Goal: Check status

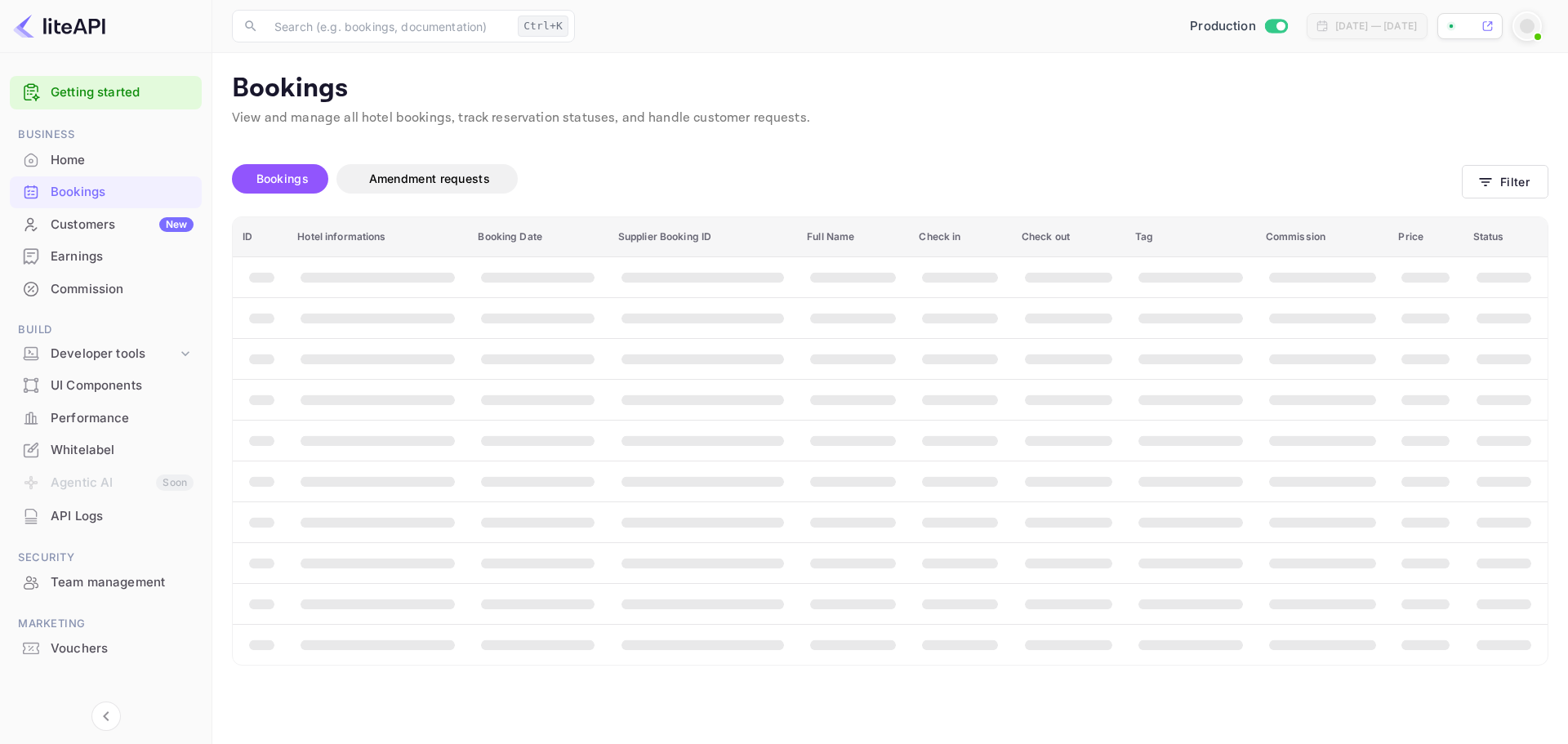
click at [111, 184] on div "Bookings" at bounding box center [122, 192] width 143 height 18
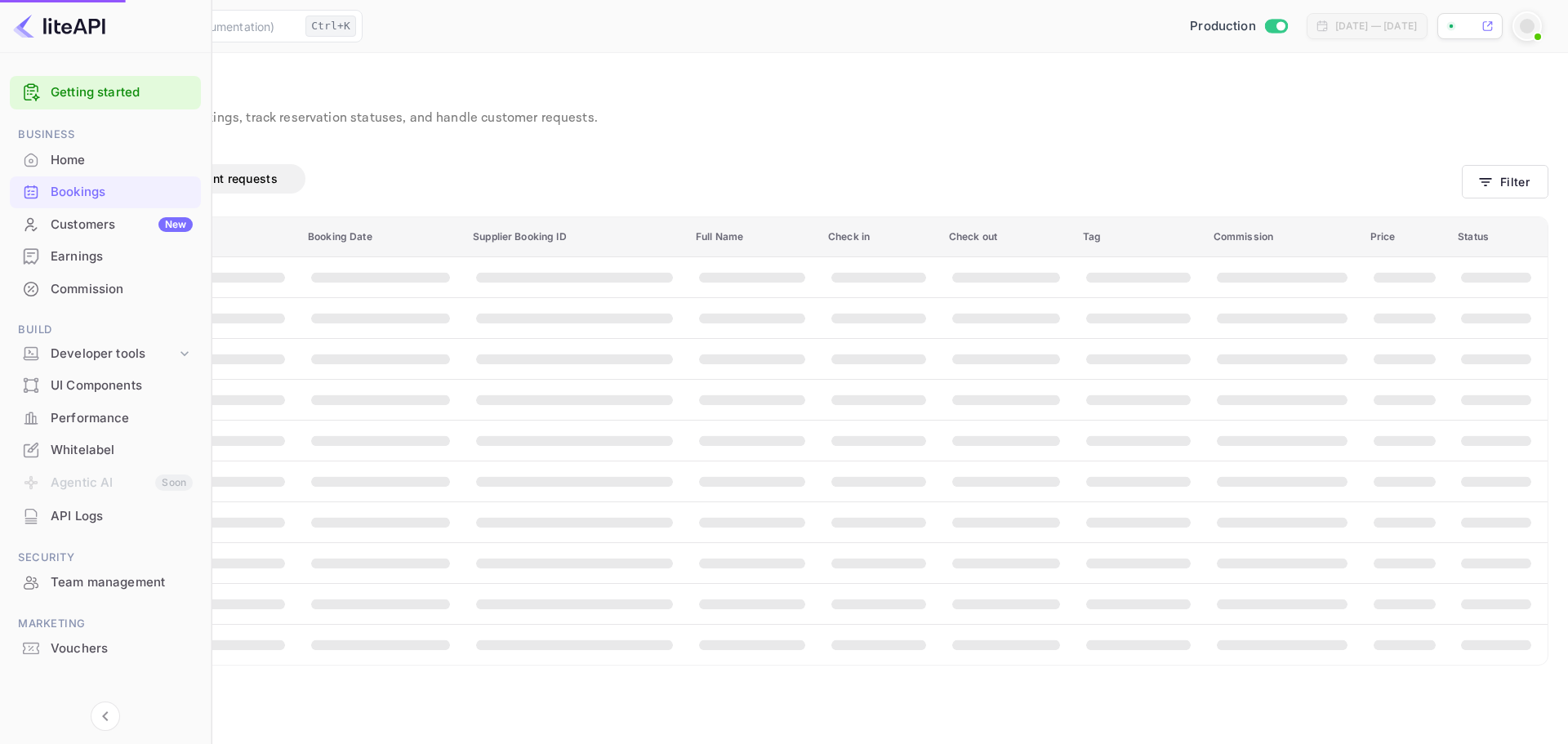
click at [111, 184] on div "Bookings" at bounding box center [122, 192] width 142 height 18
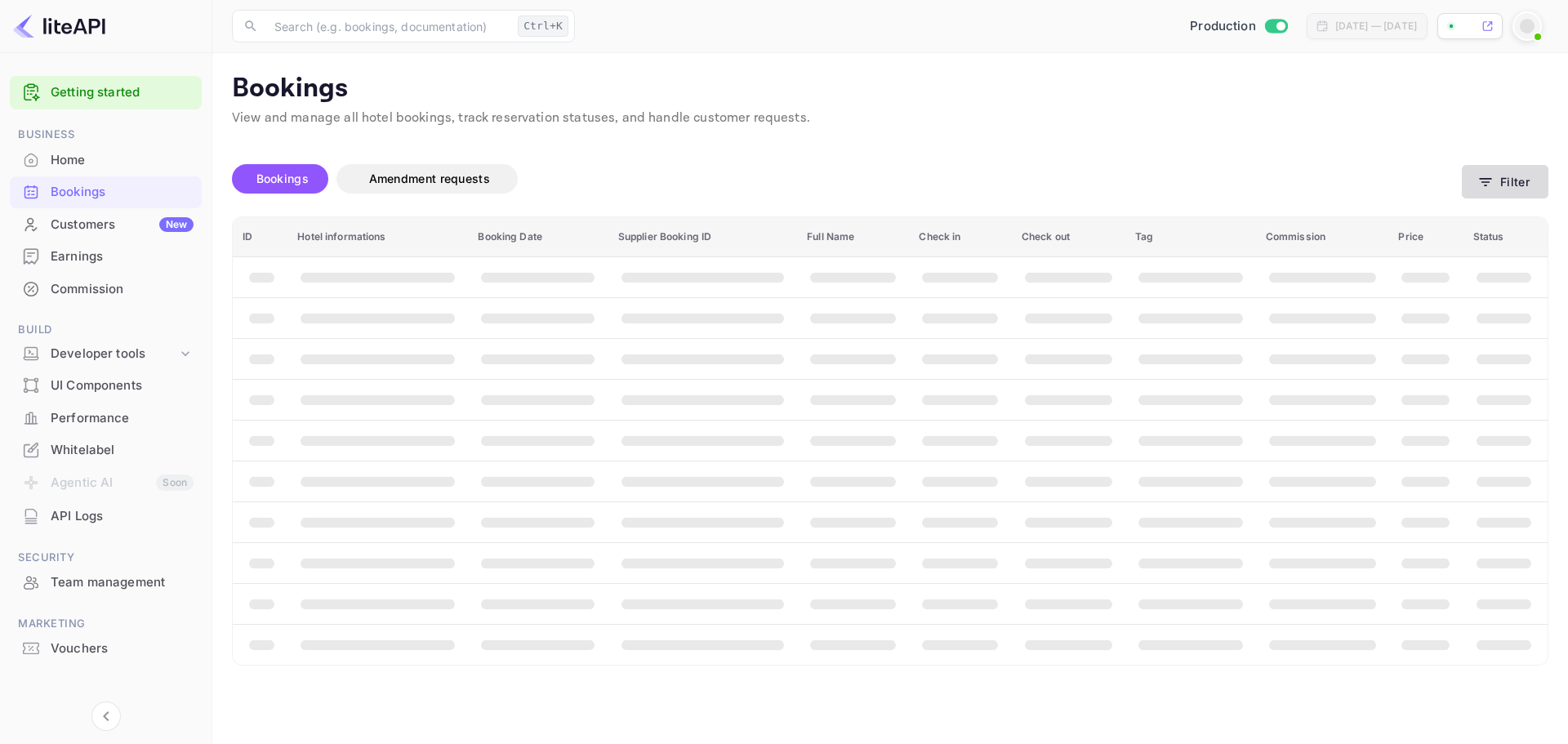
click at [1474, 179] on button "Filter" at bounding box center [1505, 181] width 87 height 33
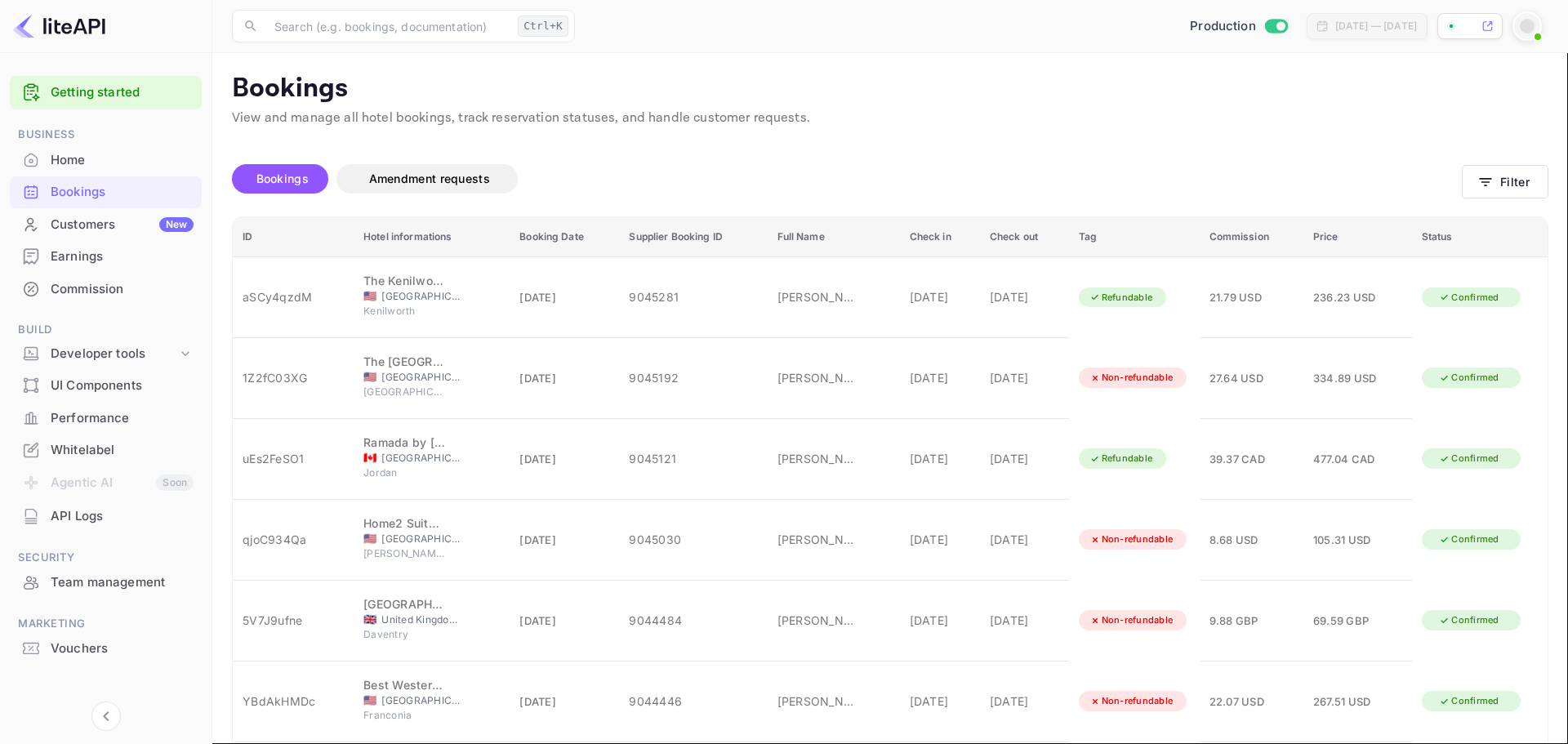
paste input "7509566"
type input "7509566"
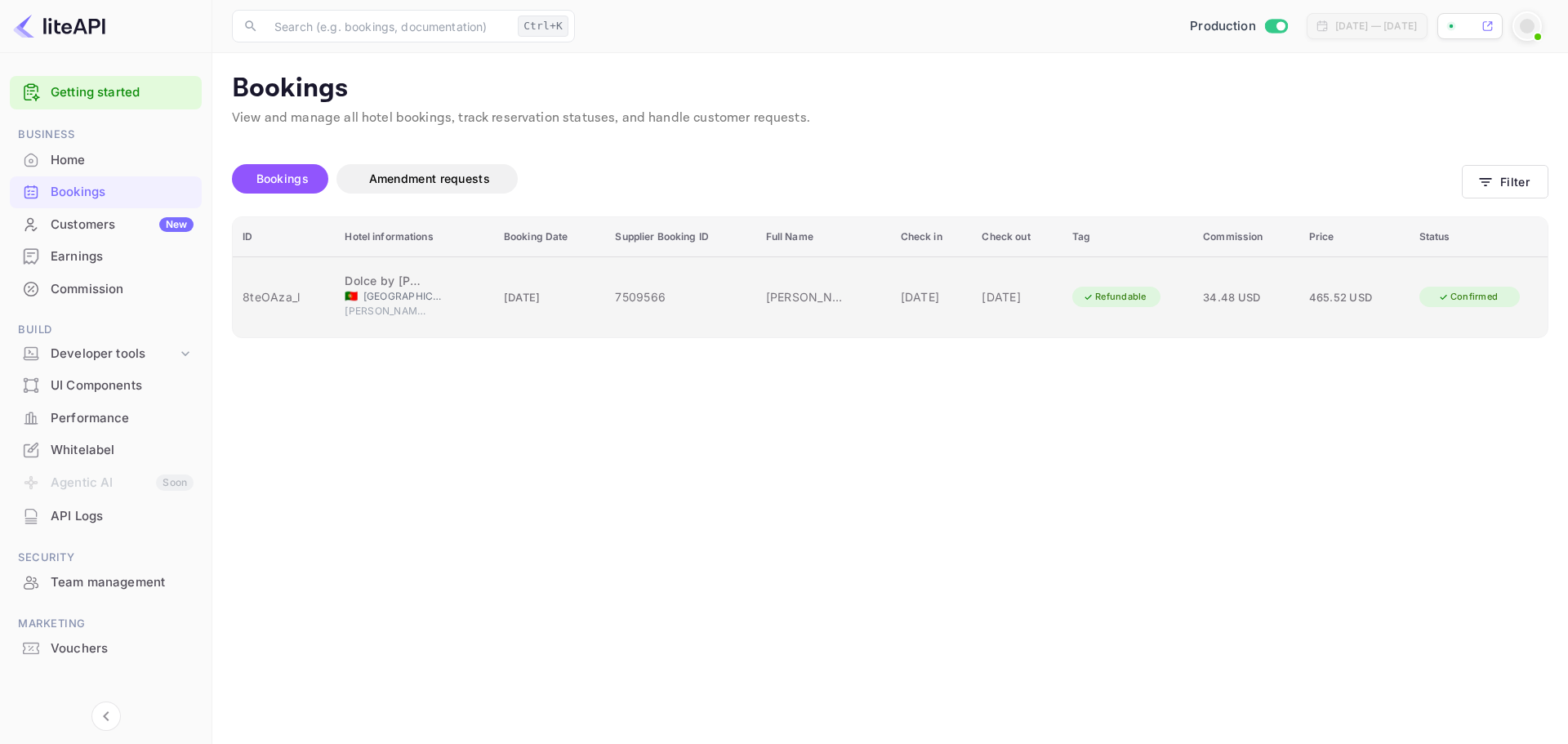
click at [314, 302] on td "8teOAza_l" at bounding box center [284, 297] width 102 height 81
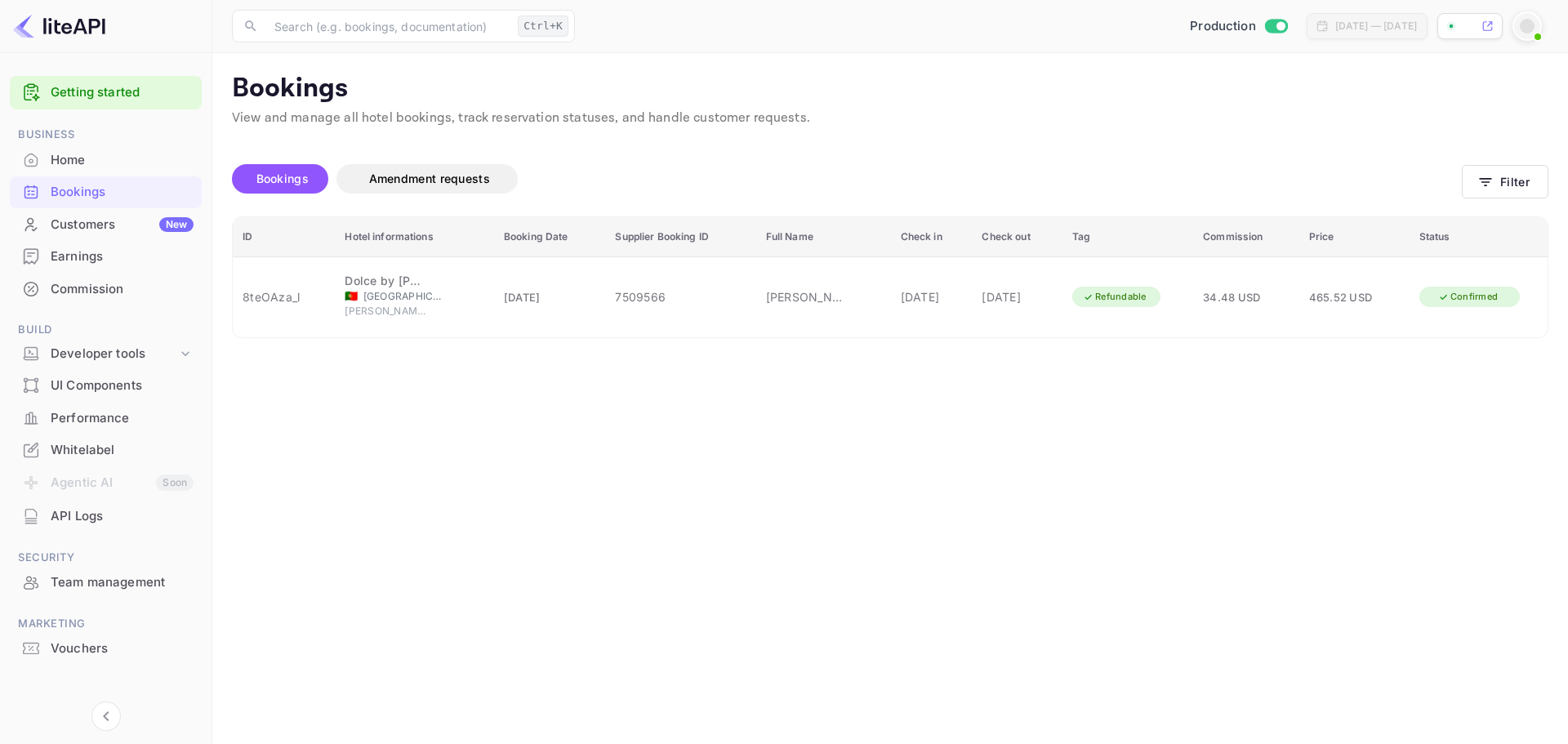
scroll to position [245, 0]
click at [122, 184] on div "Bookings" at bounding box center [122, 192] width 143 height 18
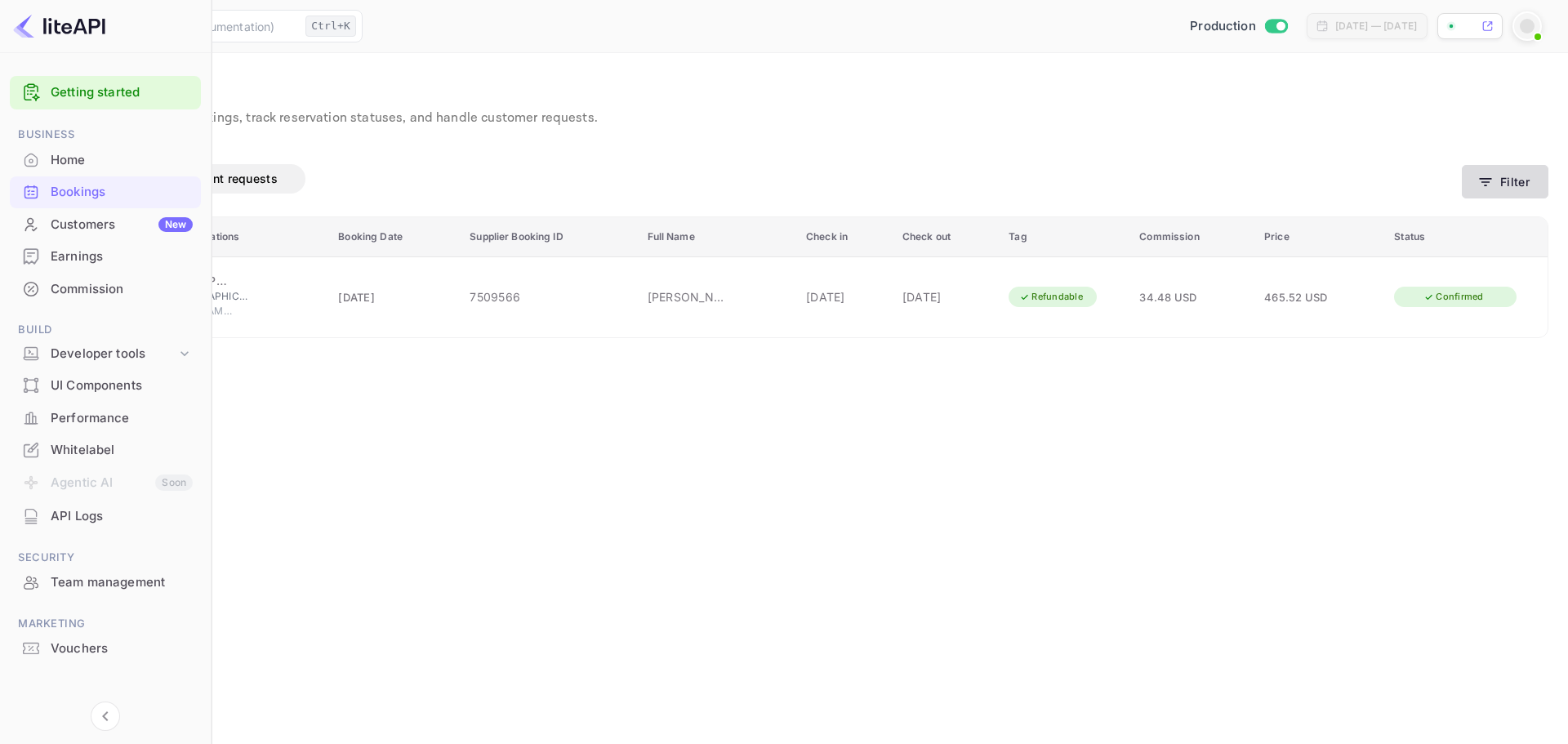
click at [1490, 187] on icon "button" at bounding box center [1486, 182] width 17 height 17
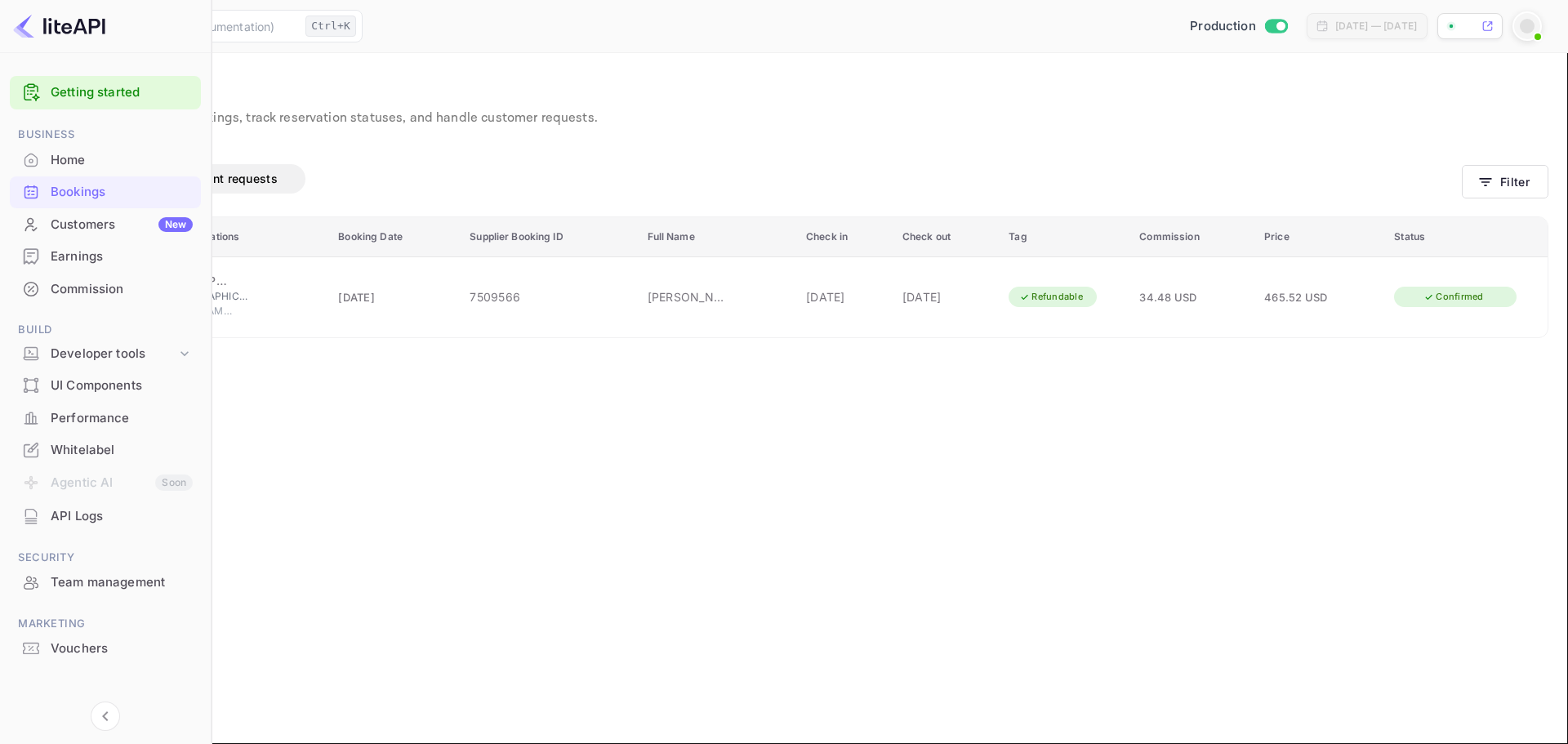
drag, startPoint x: 860, startPoint y: 205, endPoint x: 636, endPoint y: 206, distance: 224.0
paste input "224395"
type input "7224395"
drag, startPoint x: 1256, startPoint y: 619, endPoint x: 1268, endPoint y: 616, distance: 12.4
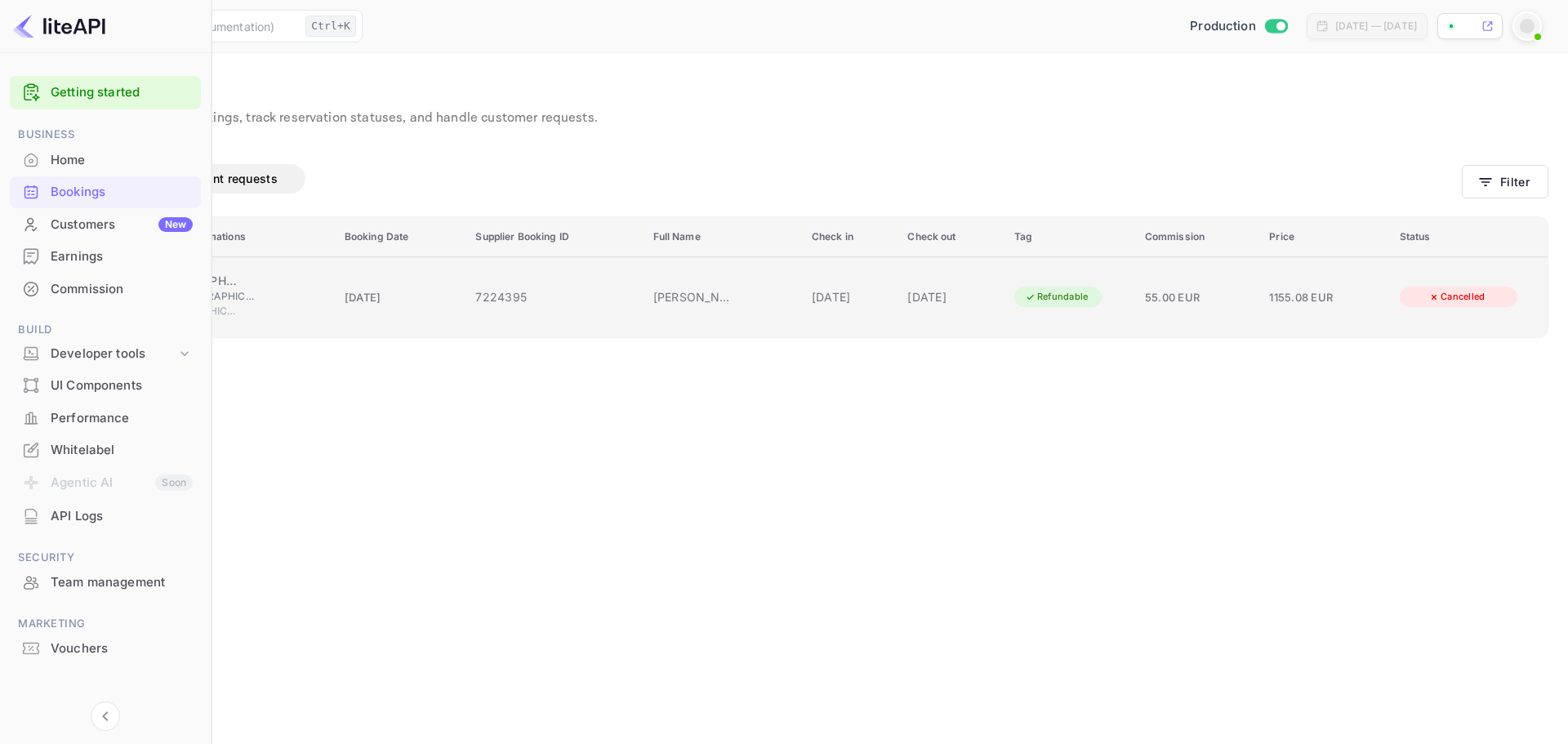
click at [148, 284] on td "e4IeeZQ5a" at bounding box center [84, 297] width 127 height 81
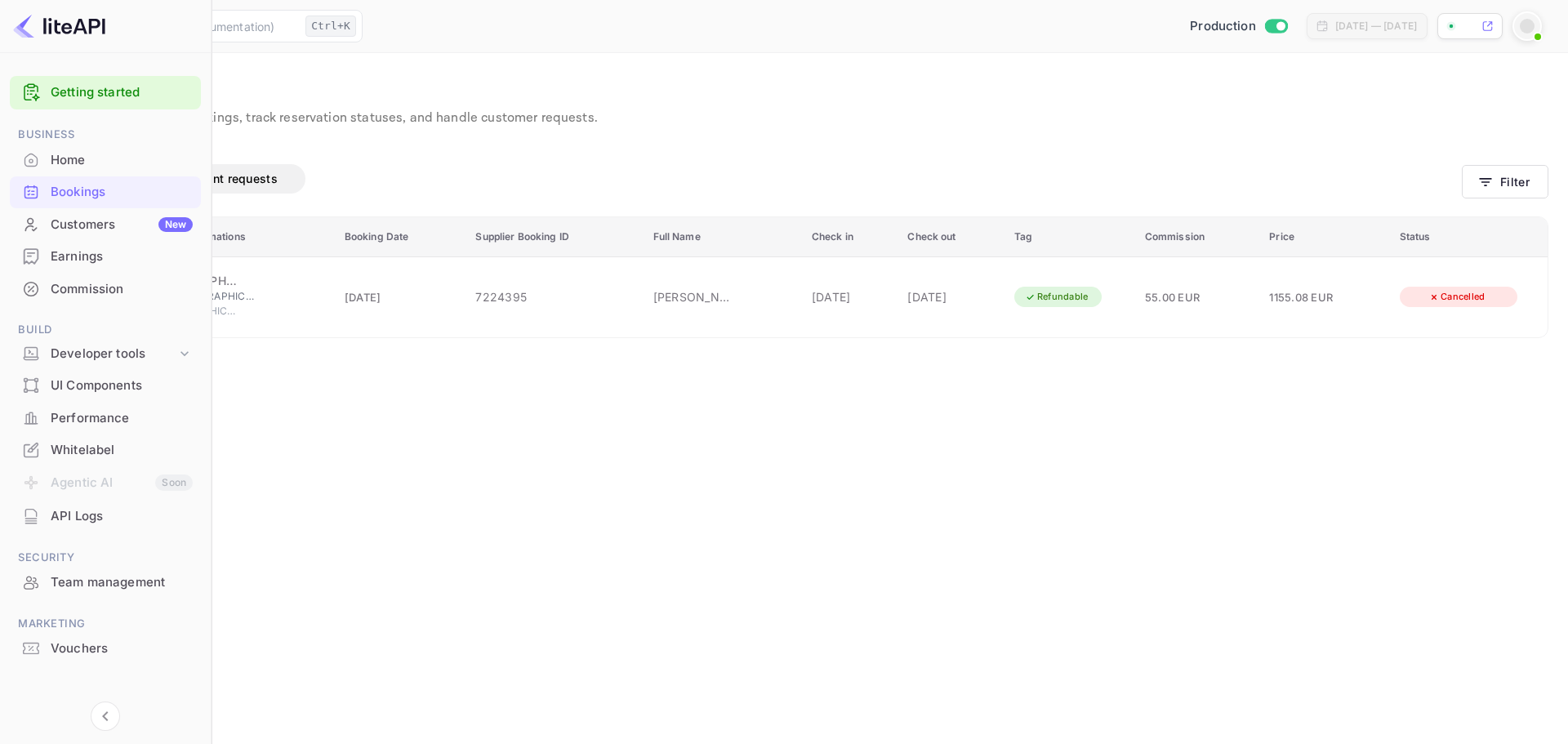
scroll to position [369, 0]
click at [428, 437] on div at bounding box center [784, 372] width 1568 height 744
click at [131, 192] on div "Bookings" at bounding box center [122, 192] width 142 height 18
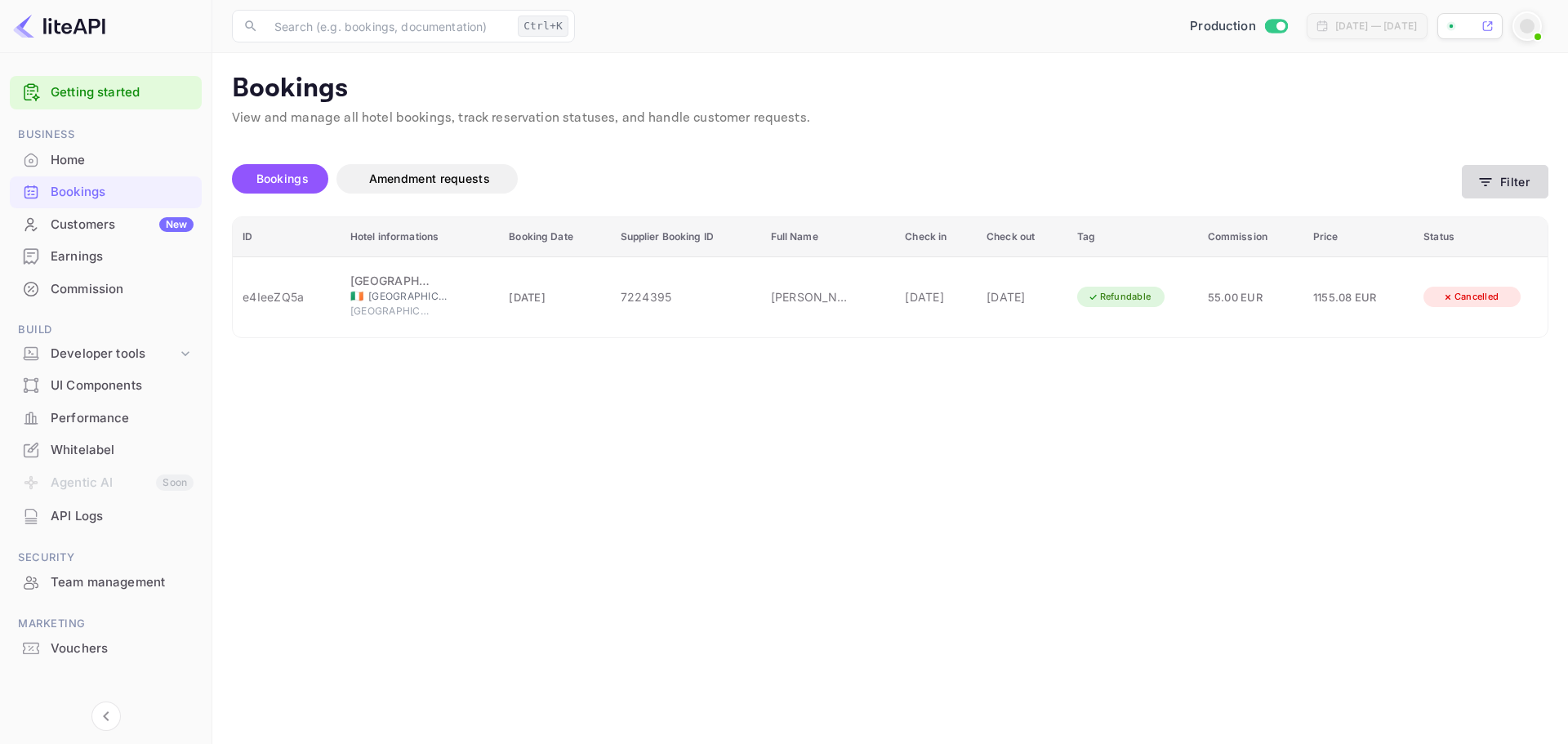
click at [1526, 184] on button "Filter" at bounding box center [1505, 181] width 87 height 33
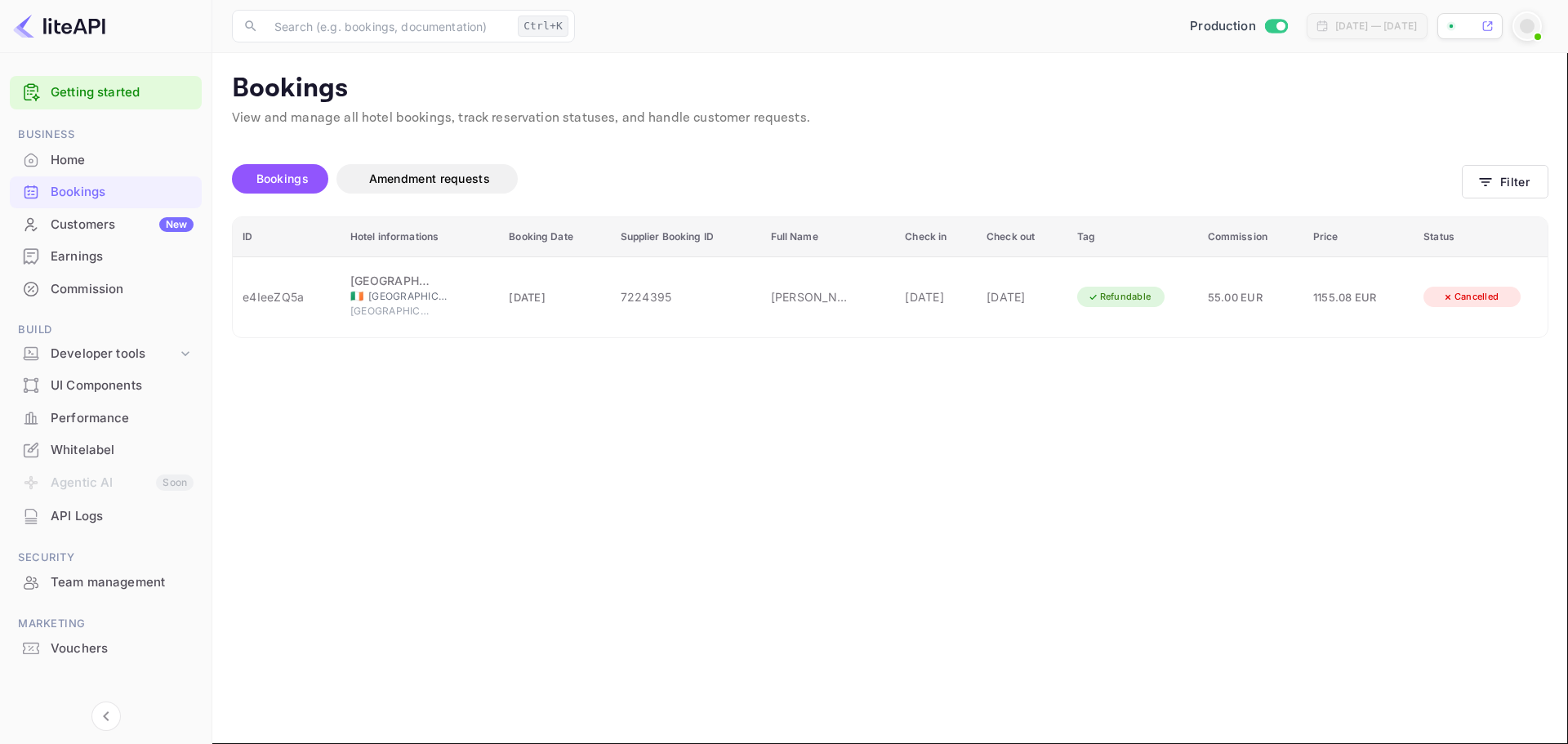
drag, startPoint x: 859, startPoint y: 193, endPoint x: 738, endPoint y: 193, distance: 121.0
drag, startPoint x: 351, startPoint y: 223, endPoint x: 715, endPoint y: 335, distance: 380.8
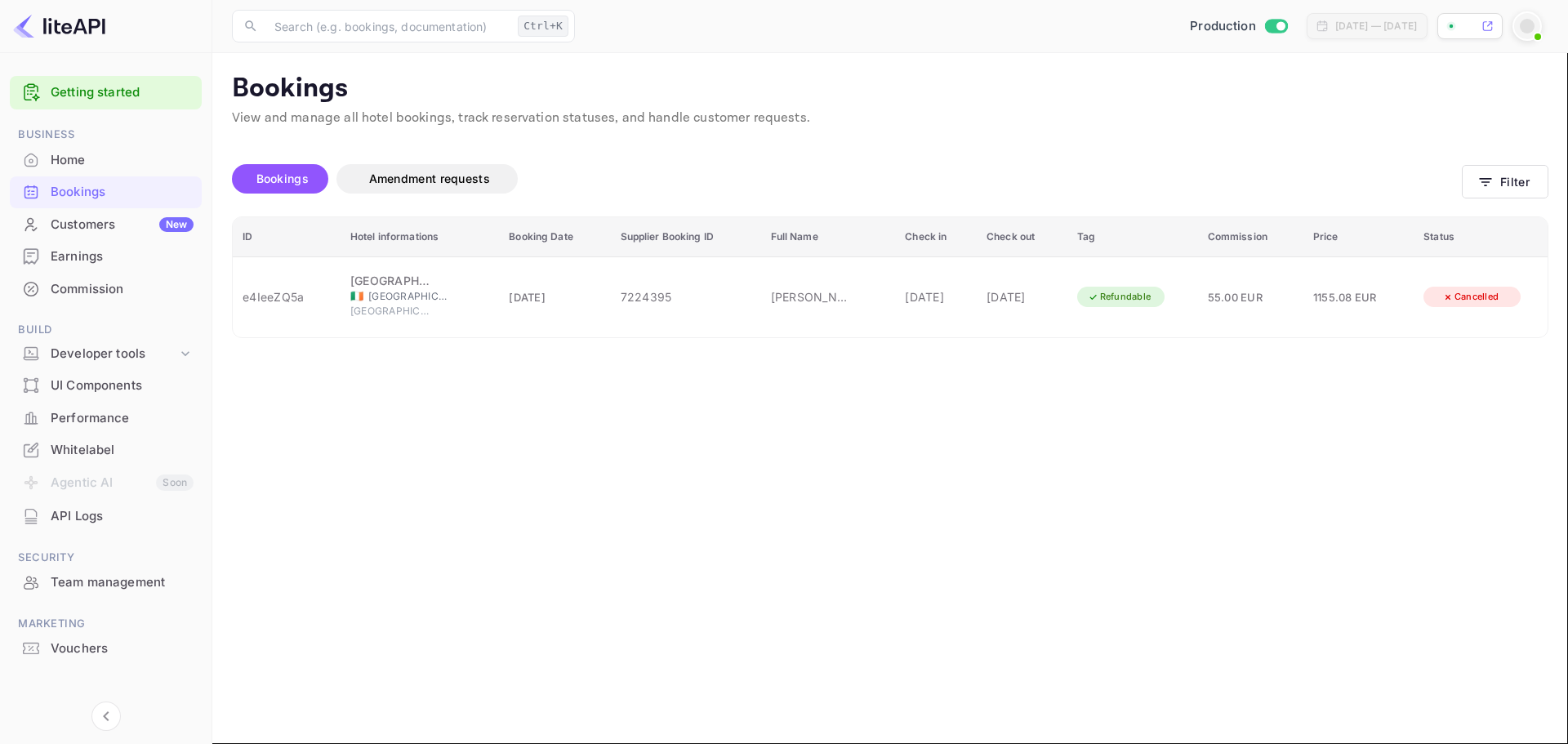
paste input "[PERSON_NAME]"
type input "[PERSON_NAME]"
